Goal: Information Seeking & Learning: Find specific fact

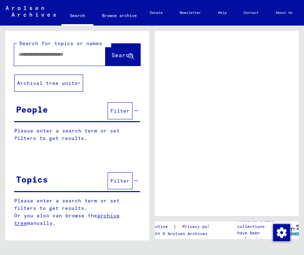
click at [67, 55] on input "text" at bounding box center [53, 54] width 70 height 7
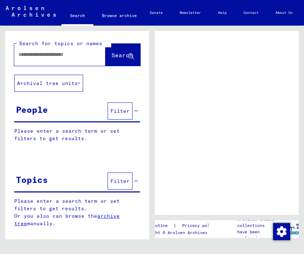
click at [73, 53] on input "text" at bounding box center [53, 54] width 70 height 7
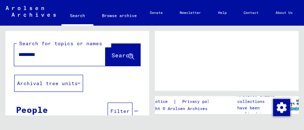
type input "*********"
click at [125, 51] on button "Search" at bounding box center [122, 55] width 35 height 22
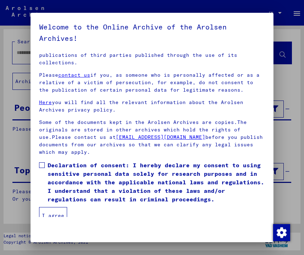
scroll to position [76, 0]
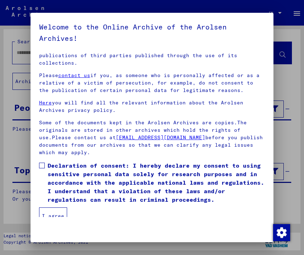
click at [41, 163] on span at bounding box center [42, 166] width 6 height 6
click at [59, 209] on button "I agree" at bounding box center [53, 215] width 28 height 17
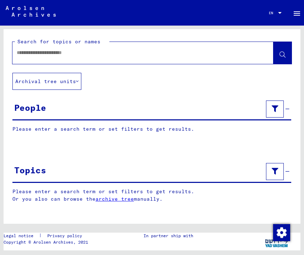
click at [193, 50] on input "text" at bounding box center [137, 52] width 240 height 7
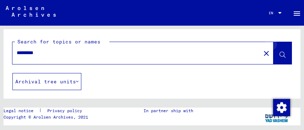
type input "*********"
click at [283, 53] on icon at bounding box center [282, 55] width 6 height 6
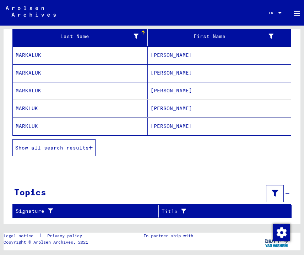
scroll to position [97, 0]
click at [86, 151] on button "Show all search results" at bounding box center [53, 147] width 83 height 17
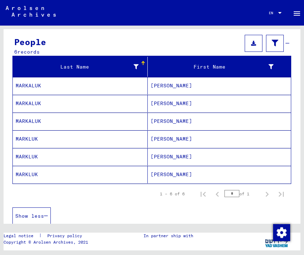
scroll to position [66, 0]
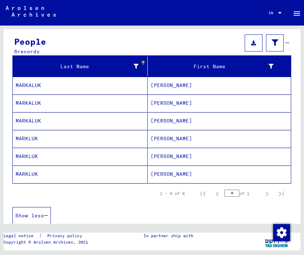
click at [30, 83] on mat-cell "MARKALUK" at bounding box center [80, 85] width 135 height 17
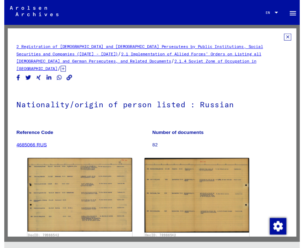
scroll to position [57, 0]
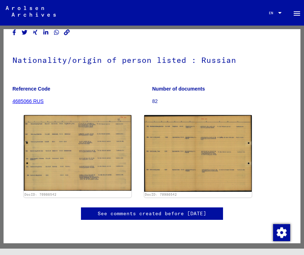
click at [109, 134] on img at bounding box center [78, 153] width 108 height 76
